Goal: Transaction & Acquisition: Purchase product/service

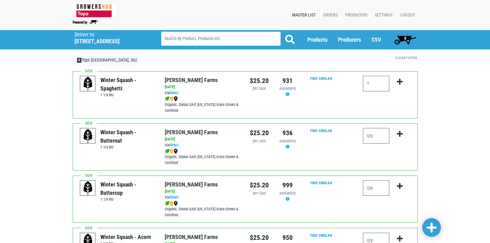
type input "1"
click at [374, 134] on input "number" at bounding box center [376, 136] width 26 height 16
type input "1"
click at [378, 188] on input "number" at bounding box center [376, 188] width 26 height 16
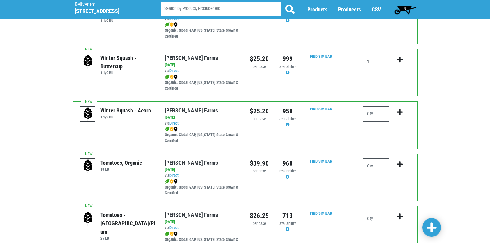
scroll to position [131, 0]
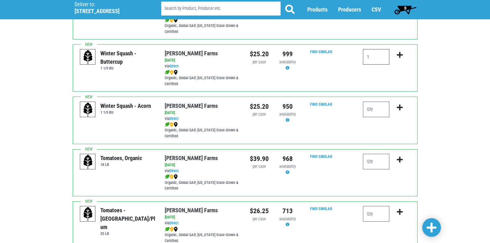
type input "1"
click at [376, 112] on input "number" at bounding box center [376, 110] width 26 height 16
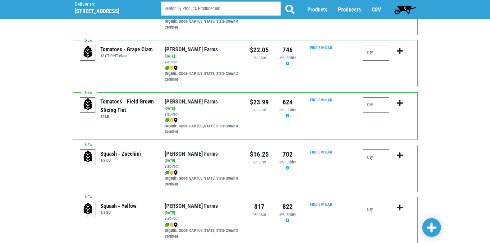
scroll to position [400, 0]
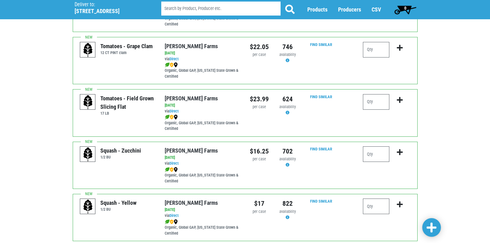
type input "1"
click at [375, 156] on input "number" at bounding box center [376, 154] width 26 height 16
type input "2"
click at [381, 211] on input "number" at bounding box center [376, 207] width 26 height 16
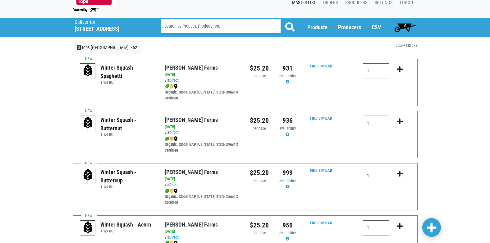
scroll to position [6, 0]
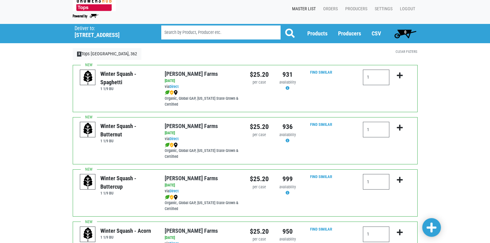
type input "1"
click at [401, 74] on icon "submit" at bounding box center [400, 75] width 6 height 7
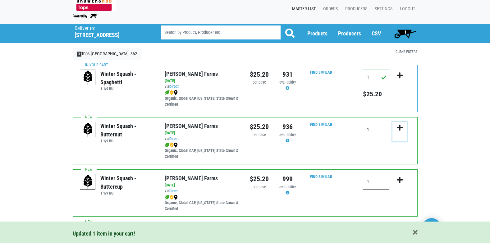
click at [400, 127] on icon "submit" at bounding box center [400, 127] width 6 height 7
click at [401, 128] on icon "submit" at bounding box center [400, 127] width 6 height 7
click at [399, 125] on icon "submit" at bounding box center [400, 127] width 6 height 7
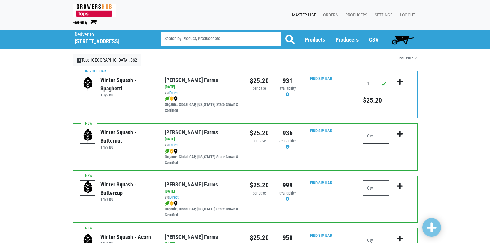
click at [377, 135] on input "number" at bounding box center [376, 136] width 26 height 16
type input "1"
click at [399, 133] on icon "submit" at bounding box center [400, 134] width 6 height 7
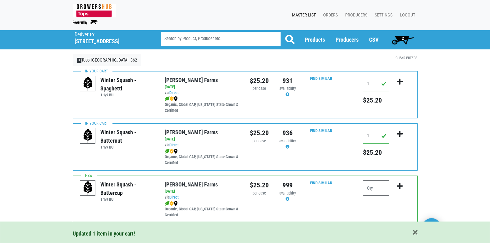
click at [372, 187] on input "number" at bounding box center [376, 188] width 26 height 16
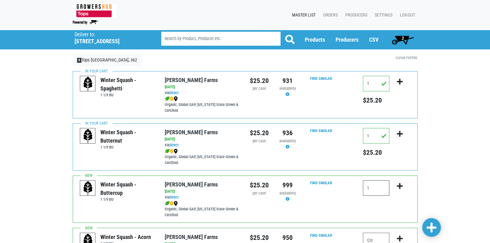
type input "1"
click at [401, 184] on icon "submit" at bounding box center [400, 186] width 6 height 7
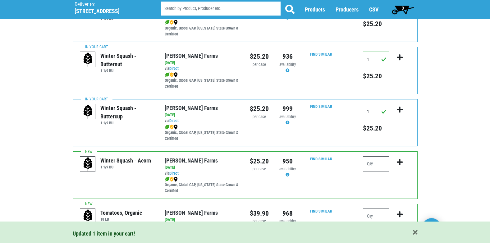
scroll to position [150, 0]
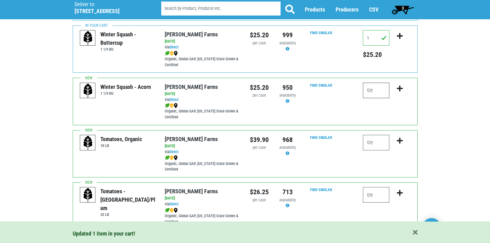
click at [381, 91] on input "number" at bounding box center [376, 91] width 26 height 16
type input "1"
click at [400, 86] on icon "submit" at bounding box center [400, 88] width 6 height 7
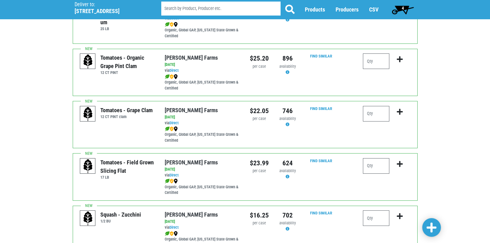
scroll to position [355, 0]
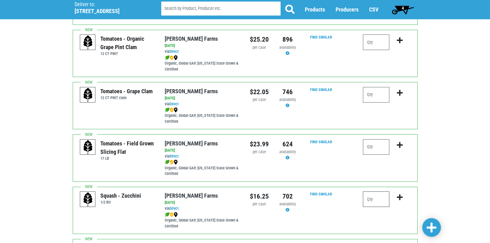
click at [382, 201] on input "number" at bounding box center [376, 200] width 26 height 16
click at [376, 200] on input "12" at bounding box center [376, 200] width 26 height 16
type input "1"
type input "2"
click at [399, 196] on icon "submit" at bounding box center [400, 197] width 6 height 7
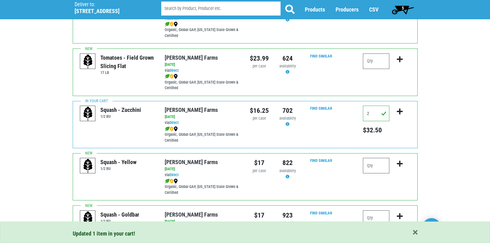
scroll to position [463, 0]
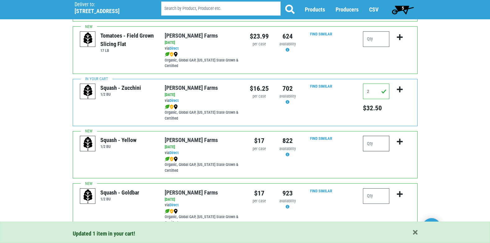
click at [372, 142] on input "number" at bounding box center [376, 144] width 26 height 16
type input "1"
click at [401, 141] on icon "submit" at bounding box center [400, 141] width 6 height 7
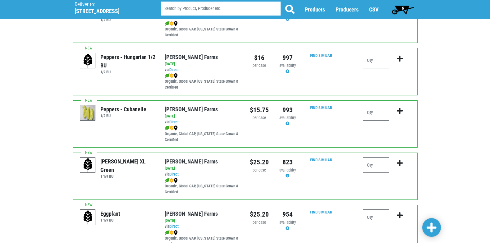
scroll to position [862, 0]
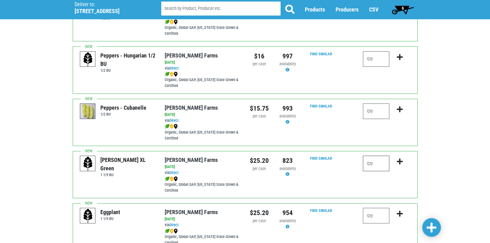
click at [382, 165] on input "number" at bounding box center [376, 164] width 26 height 16
drag, startPoint x: 380, startPoint y: 217, endPoint x: 384, endPoint y: 213, distance: 5.9
click at [379, 217] on input "number" at bounding box center [376, 216] width 26 height 16
type input "1"
click at [399, 213] on icon "submit" at bounding box center [400, 214] width 6 height 7
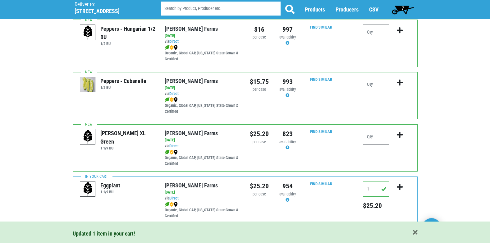
scroll to position [909, 0]
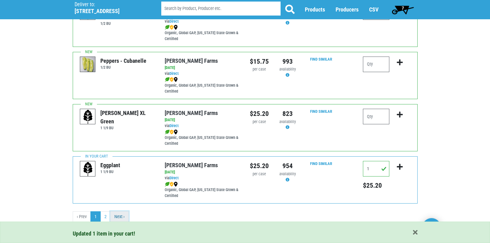
click at [115, 215] on link "Next ›" at bounding box center [119, 216] width 18 height 11
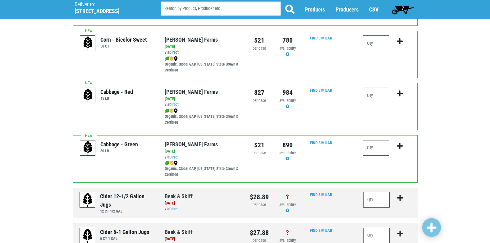
scroll to position [93, 0]
click at [375, 149] on input "number" at bounding box center [376, 148] width 26 height 16
type input "1"
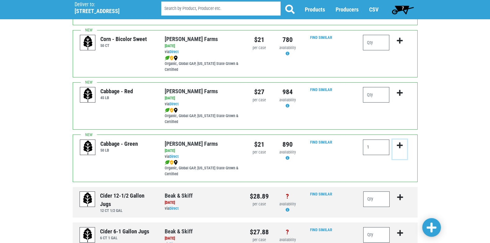
click at [402, 143] on icon "submit" at bounding box center [400, 145] width 6 height 7
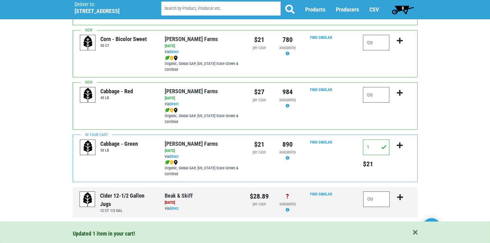
click at [404, 8] on span "8" at bounding box center [403, 8] width 2 height 5
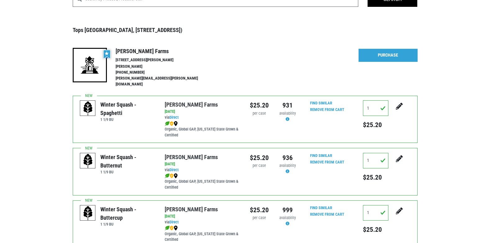
scroll to position [21, 0]
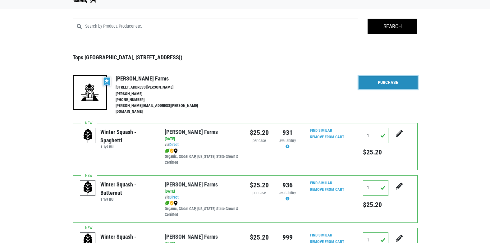
click at [383, 80] on link "Purchase" at bounding box center [388, 82] width 59 height 13
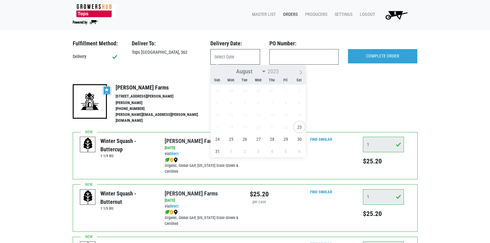
click at [238, 56] on input "text" at bounding box center [236, 57] width 50 height 16
click at [299, 126] on span "23" at bounding box center [300, 127] width 12 height 12
type input "[DATE]"
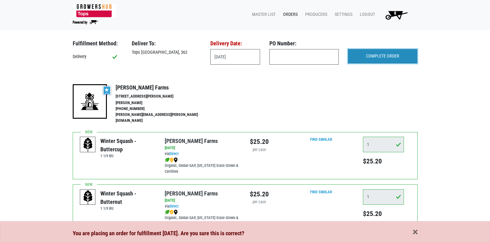
click at [366, 52] on input "COMPLETE ORDER" at bounding box center [382, 56] width 69 height 14
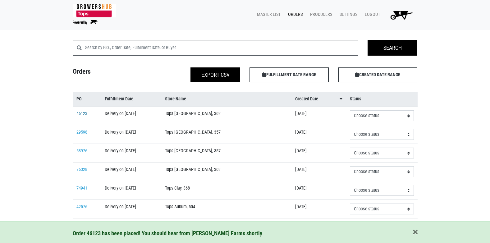
click at [84, 114] on link "46123" at bounding box center [82, 113] width 11 height 5
